Goal: Transaction & Acquisition: Obtain resource

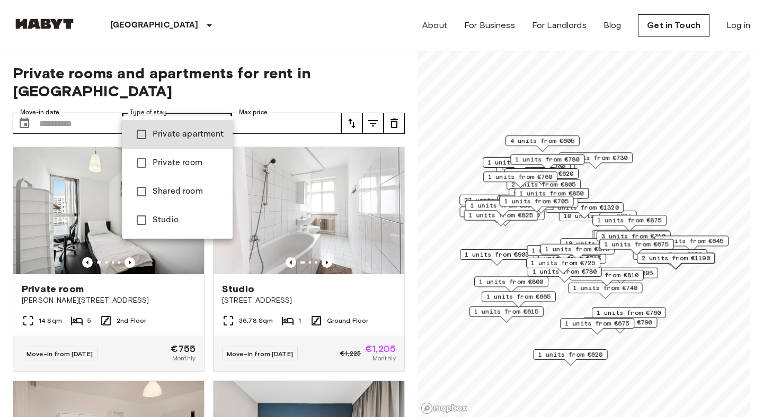
click at [153, 137] on span "Private apartment" at bounding box center [189, 134] width 72 height 13
type input "**********"
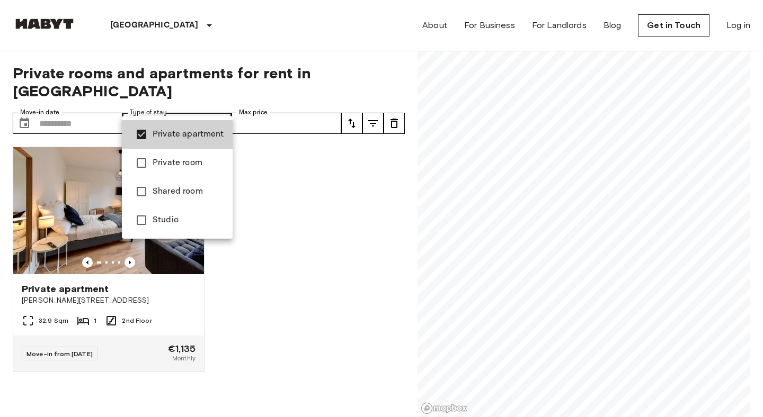
click at [155, 67] on div at bounding box center [381, 208] width 763 height 417
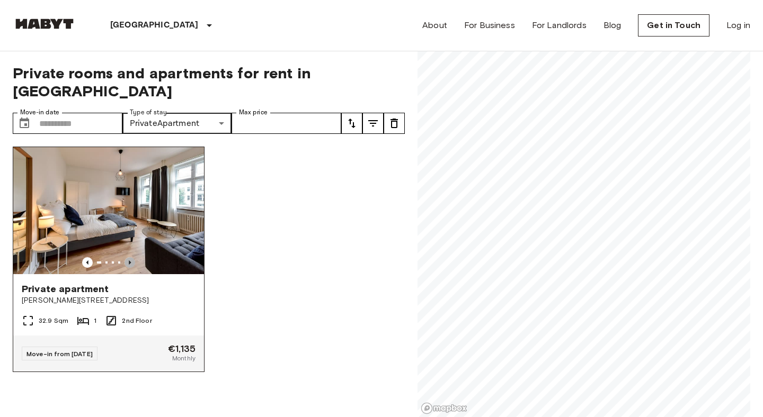
click at [130, 257] on icon "Previous image" at bounding box center [129, 262] width 11 height 11
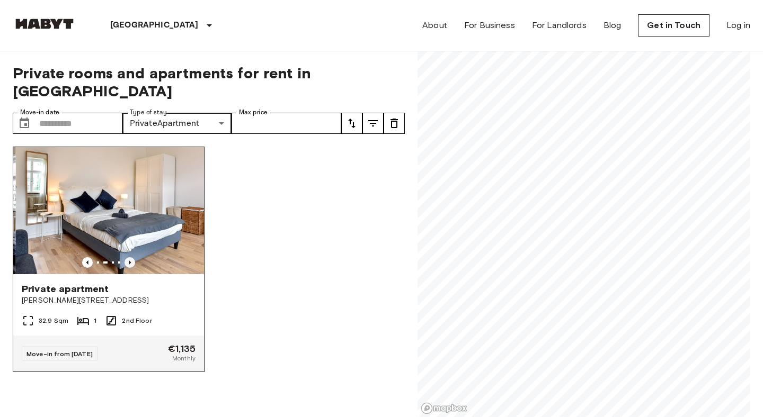
click at [130, 257] on icon "Previous image" at bounding box center [129, 262] width 11 height 11
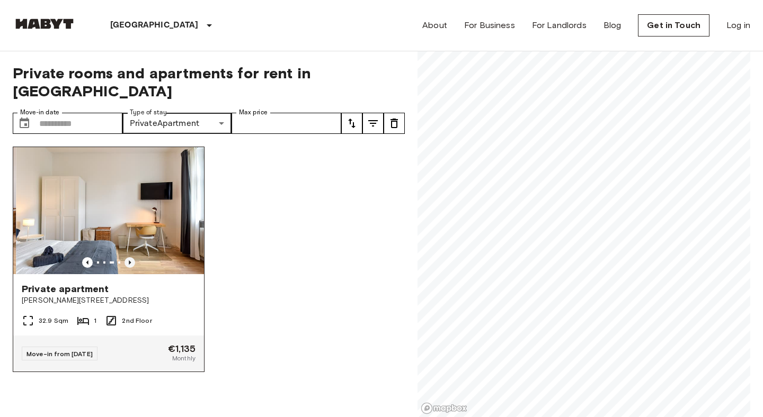
click at [130, 257] on icon "Previous image" at bounding box center [129, 262] width 11 height 11
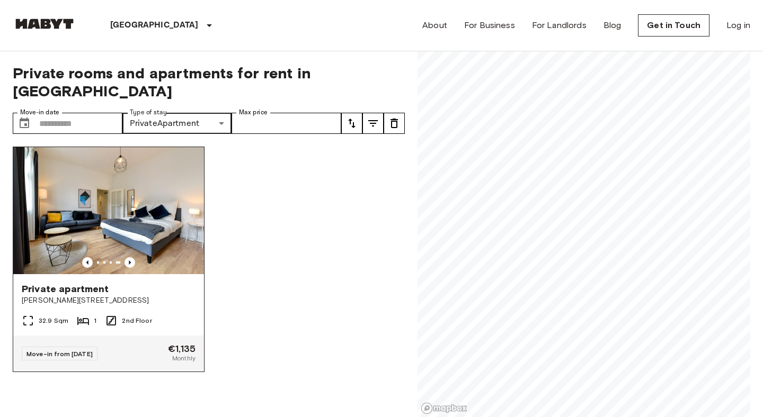
click at [129, 274] on div "Private apartment Grünberger Straße 3" at bounding box center [108, 294] width 191 height 40
click at [129, 257] on icon "Previous image" at bounding box center [129, 262] width 11 height 11
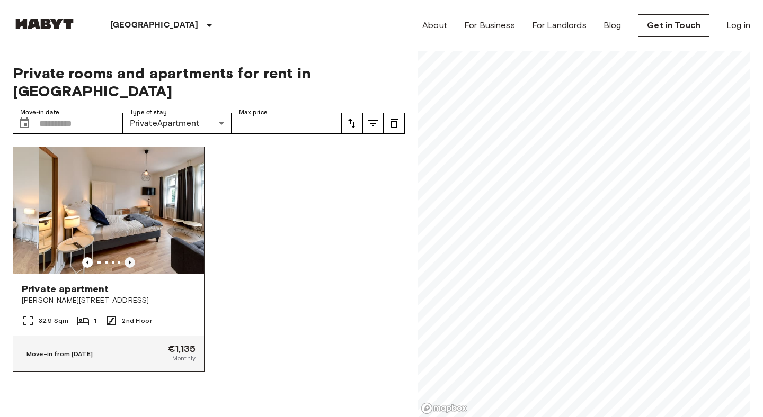
click at [129, 257] on icon "Previous image" at bounding box center [129, 262] width 11 height 11
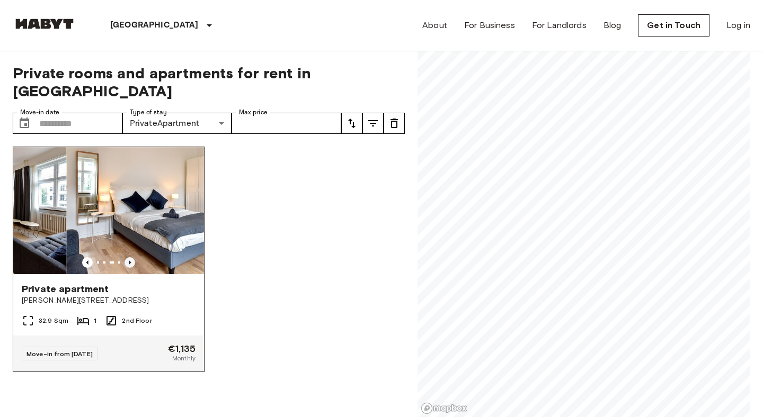
click at [129, 257] on icon "Previous image" at bounding box center [129, 262] width 11 height 11
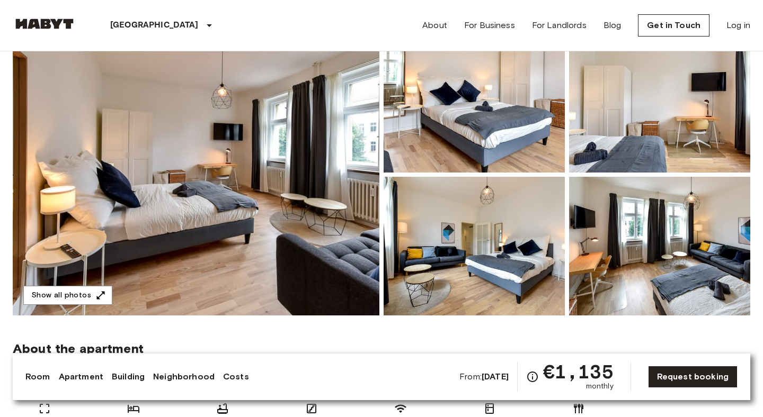
scroll to position [104, 0]
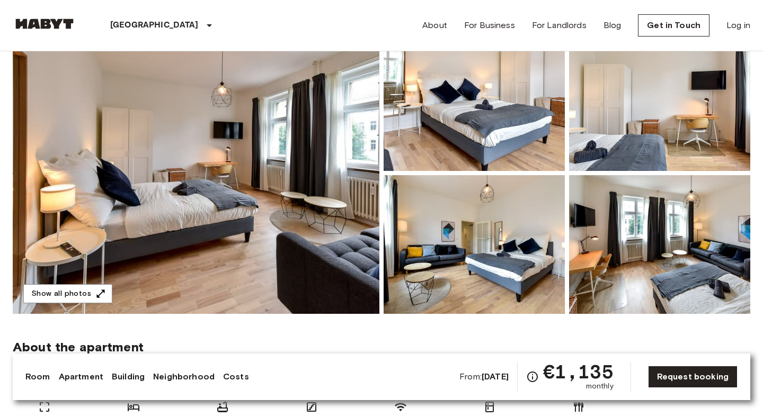
click at [259, 278] on img at bounding box center [196, 173] width 367 height 282
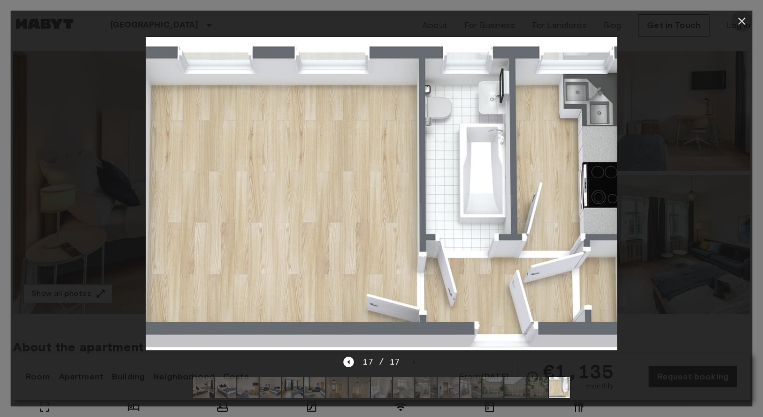
click at [744, 26] on icon "button" at bounding box center [741, 21] width 13 height 13
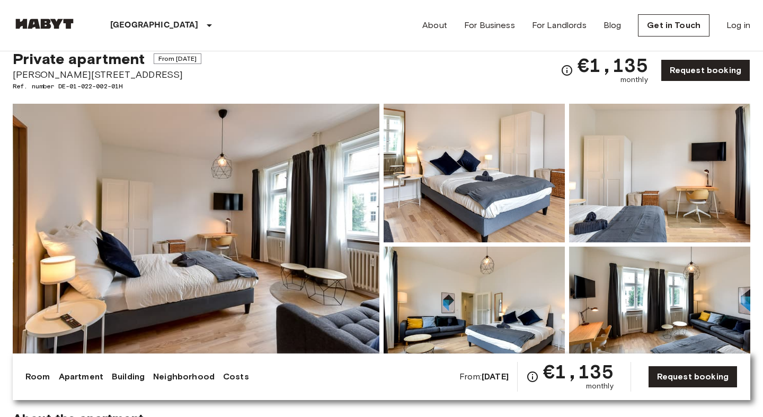
scroll to position [0, 0]
